Goal: Task Accomplishment & Management: Use online tool/utility

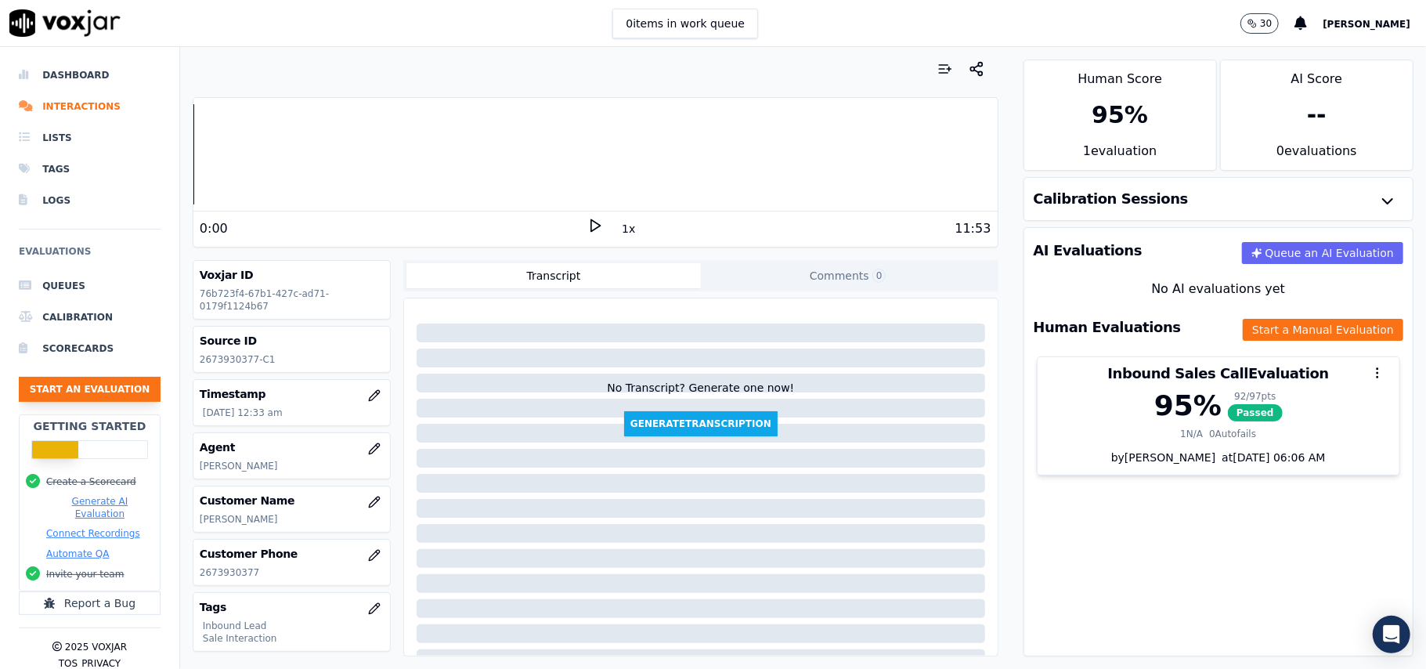
click at [91, 385] on button "Start an Evaluation" at bounding box center [90, 389] width 142 height 25
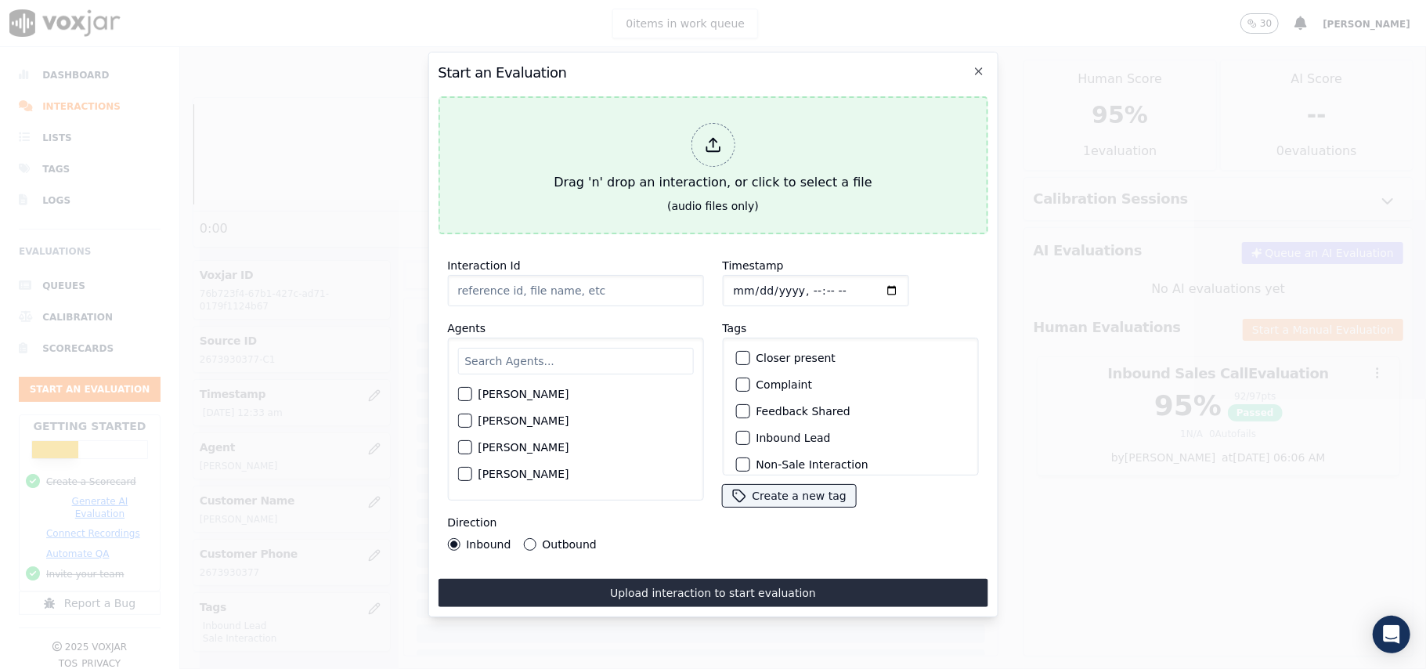
click at [708, 175] on div "Drag 'n' drop an interaction, or click to select a file" at bounding box center [712, 157] width 330 height 81
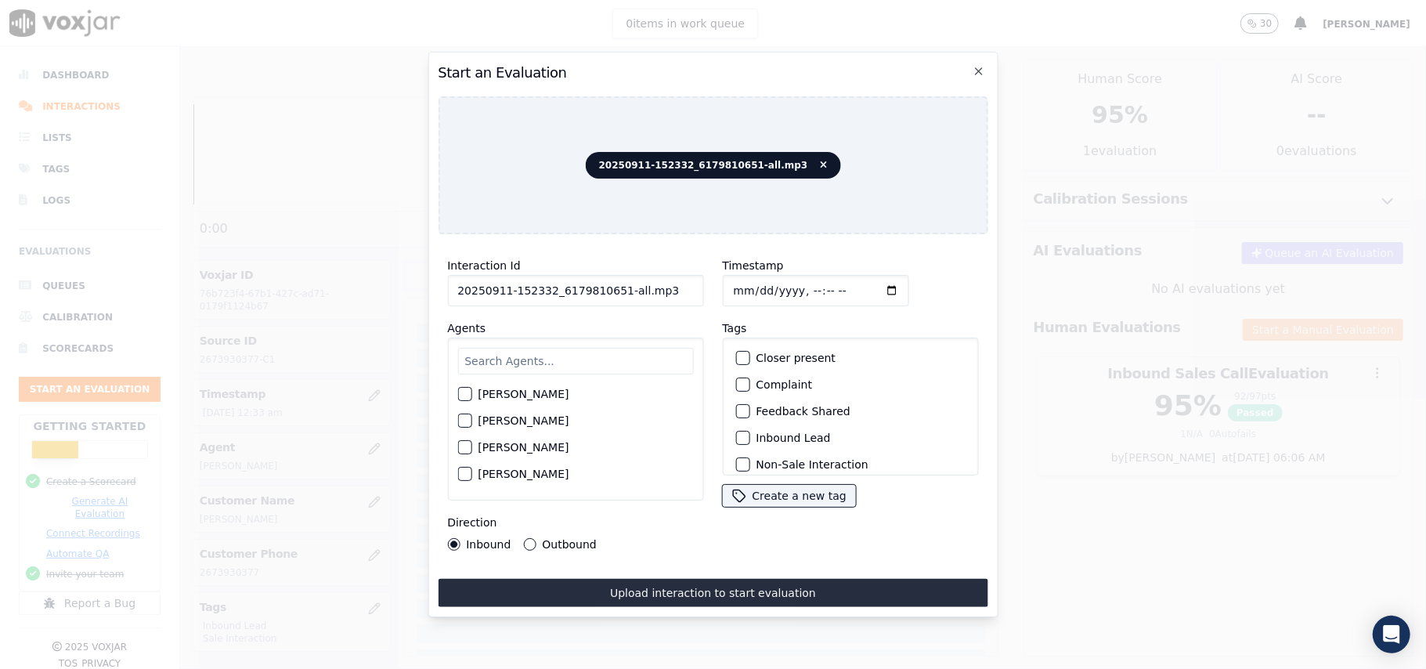
drag, startPoint x: 650, startPoint y: 297, endPoint x: 614, endPoint y: 301, distance: 36.1
click at [614, 301] on div "Interaction Id 20250911-152332_6179810651-all.mp3 Agents [PERSON_NAME] [PERSON_…" at bounding box center [575, 403] width 275 height 313
type input "20250911-152332_6179810651-C1"
click at [749, 288] on input "Timestamp" at bounding box center [815, 290] width 186 height 31
type input "[DATE]T15:35"
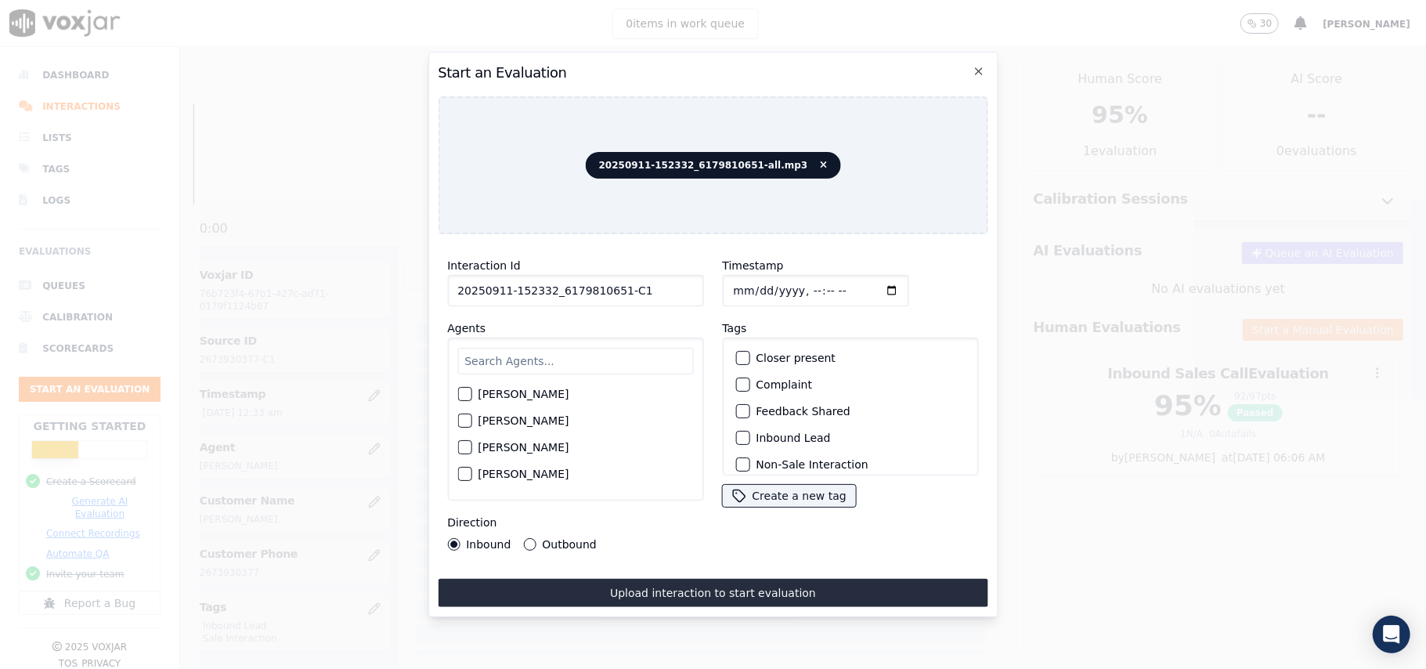
click at [549, 352] on input "text" at bounding box center [575, 361] width 236 height 27
click at [499, 424] on label "[PERSON_NAME]" at bounding box center [523, 422] width 91 height 11
click at [471, 424] on button "[PERSON_NAME]" at bounding box center [464, 423] width 14 height 14
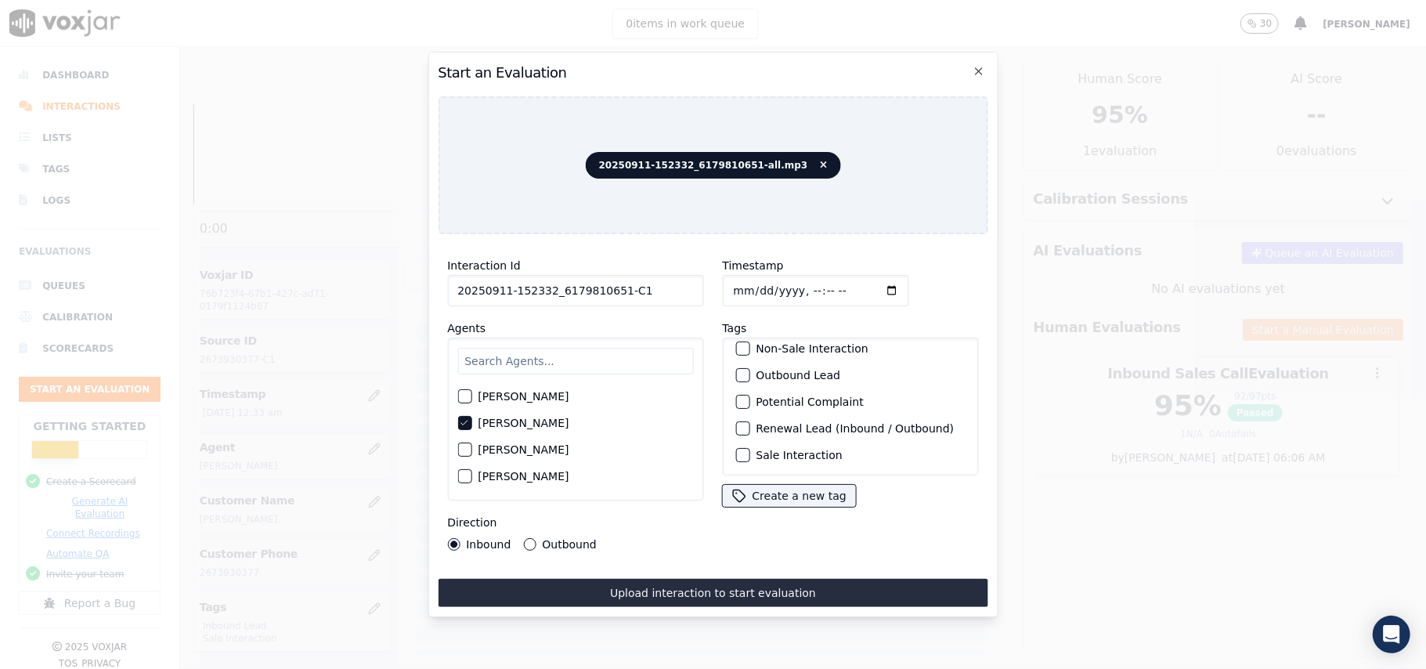
click at [755, 449] on label "Sale Interaction" at bounding box center [798, 454] width 86 height 11
click at [749, 448] on button "Sale Interaction" at bounding box center [742, 455] width 14 height 14
click at [745, 362] on div "Outbound Lead" at bounding box center [850, 375] width 242 height 27
click at [756, 370] on label "Outbound Lead" at bounding box center [797, 375] width 85 height 11
click at [749, 368] on button "Outbound Lead" at bounding box center [742, 375] width 14 height 14
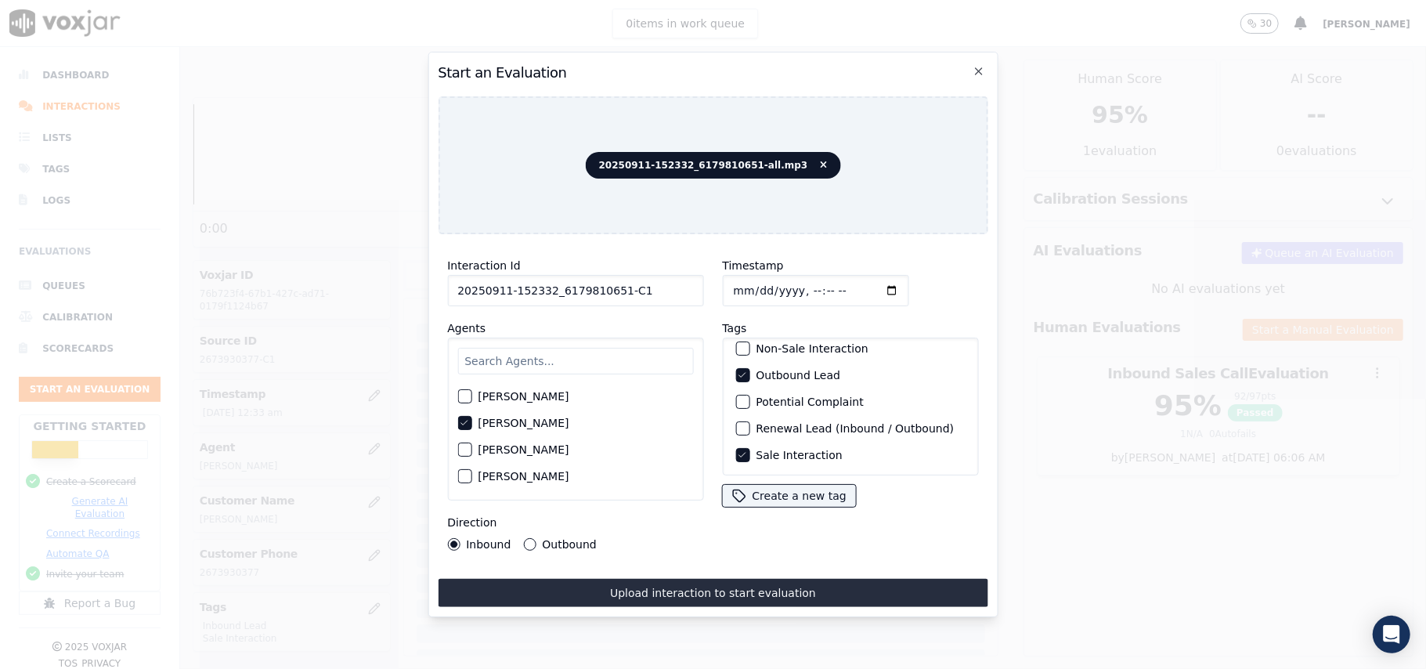
click at [529, 529] on div "Direction Inbound Outbound" at bounding box center [575, 532] width 256 height 38
click at [525, 539] on button "Outbound" at bounding box center [529, 544] width 13 height 13
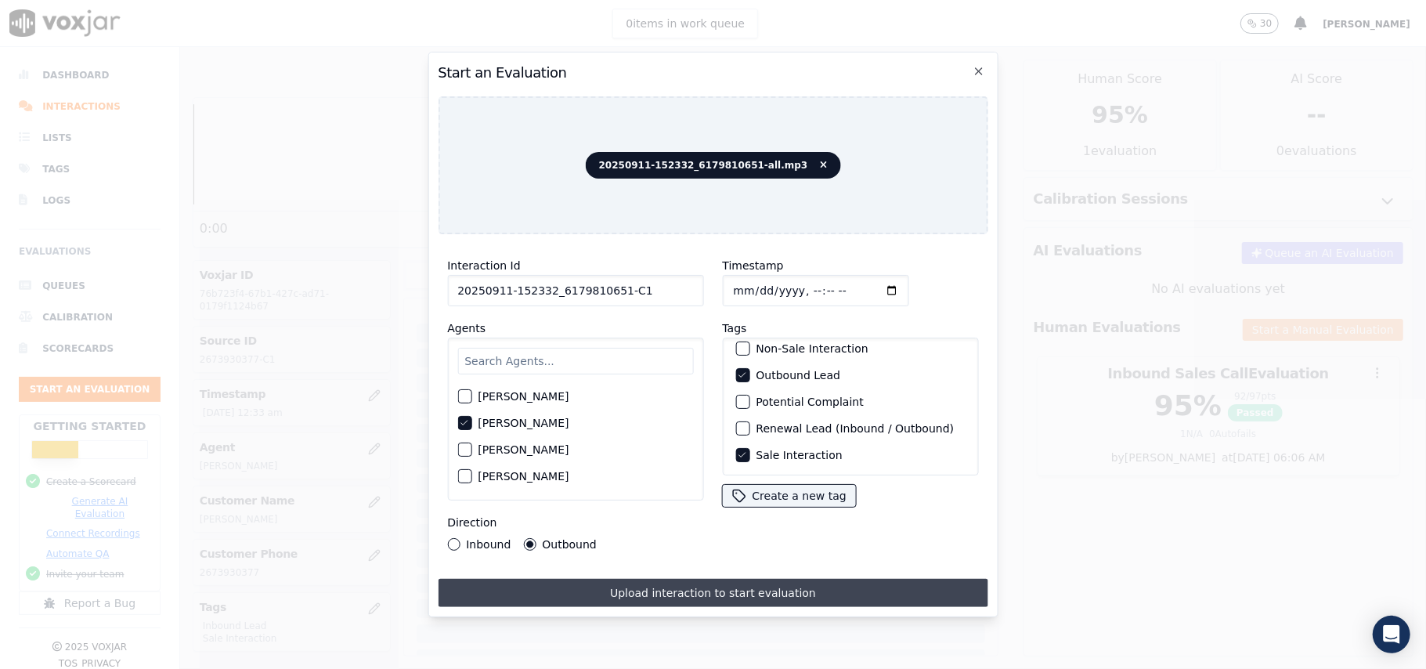
click at [755, 579] on button "Upload interaction to start evaluation" at bounding box center [713, 593] width 550 height 28
